Goal: Transaction & Acquisition: Purchase product/service

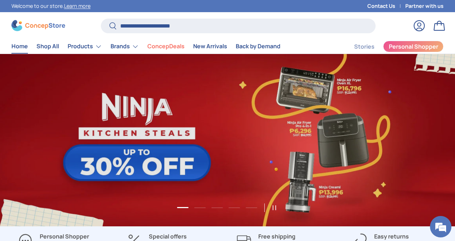
scroll to position [1820, 2853]
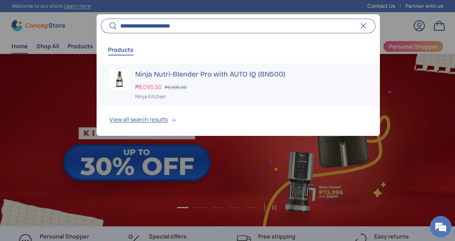
type input "**********"
click at [214, 80] on div "Ninja Nutri-Blender Pro with AUTO IQ (BN500) ₱8,095.50 ₱8,995.00 Unit price / U…" at bounding box center [251, 84] width 232 height 31
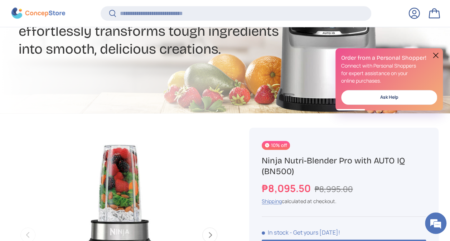
scroll to position [248, 0]
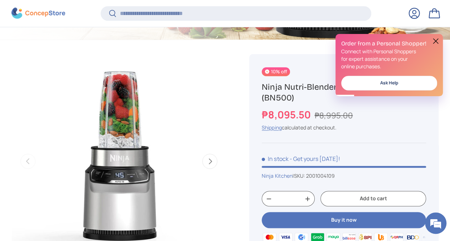
click at [213, 166] on button "Next" at bounding box center [209, 161] width 15 height 15
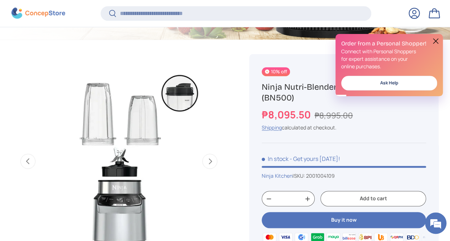
click at [213, 165] on button "Next" at bounding box center [209, 161] width 15 height 15
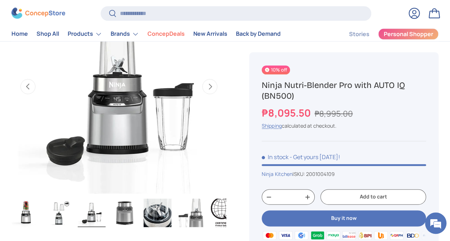
scroll to position [321, 0]
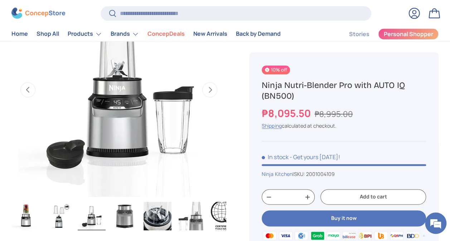
drag, startPoint x: 292, startPoint y: 97, endPoint x: 263, endPoint y: 96, distance: 28.3
click at [263, 96] on h1 "Ninja Nutri-Blender Pro with AUTO IQ (BN500)" at bounding box center [344, 91] width 164 height 22
copy h1 "BN500"
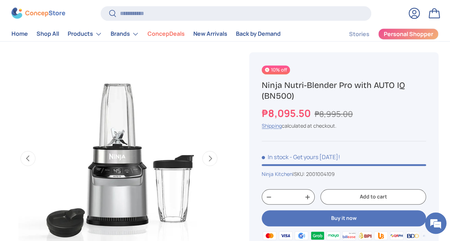
scroll to position [250, 0]
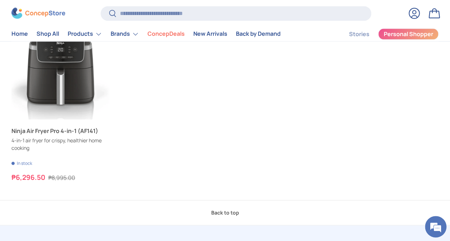
scroll to position [394, 0]
